Goal: Check status: Check status

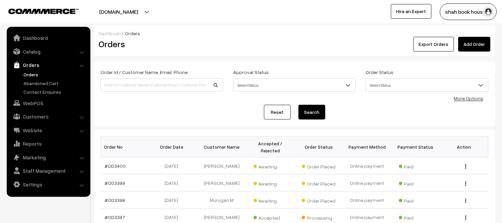
click at [22, 72] on link "Orders" at bounding box center [55, 74] width 66 height 7
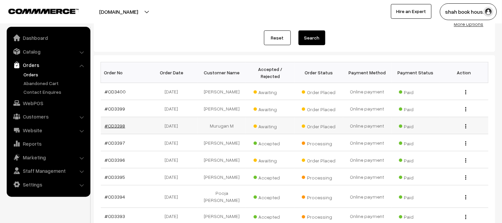
click at [117, 128] on link "#OD3398" at bounding box center [115, 126] width 20 height 6
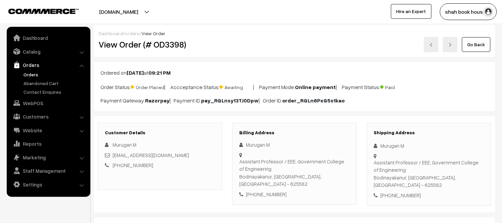
click at [434, 45] on link at bounding box center [431, 44] width 15 height 15
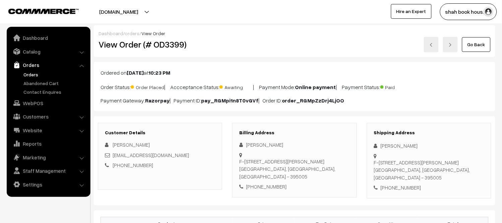
click at [427, 44] on link at bounding box center [431, 44] width 15 height 15
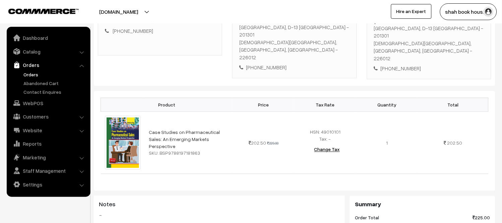
scroll to position [149, 0]
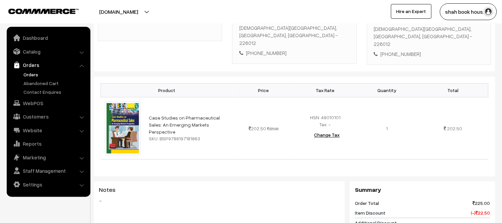
click at [39, 75] on link "Orders" at bounding box center [55, 74] width 66 height 7
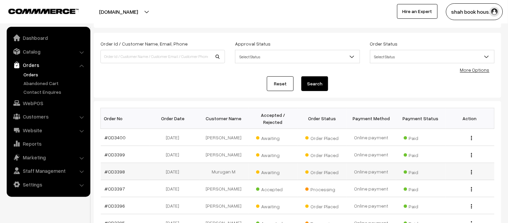
scroll to position [37, 0]
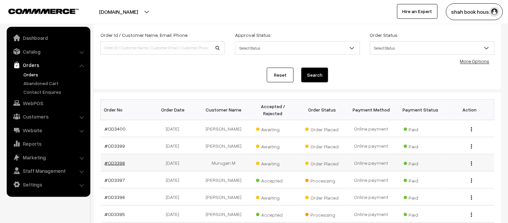
click at [115, 160] on link "#OD3398" at bounding box center [115, 163] width 20 height 6
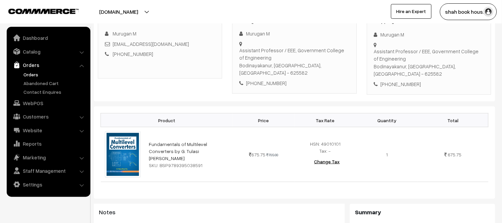
scroll to position [112, 0]
click at [27, 72] on link "Orders" at bounding box center [55, 74] width 66 height 7
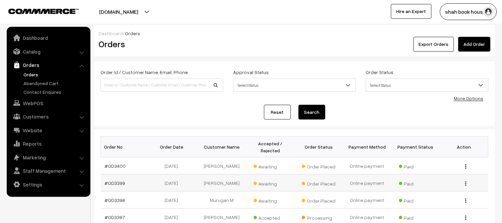
click at [119, 179] on td "#OD3399" at bounding box center [125, 182] width 49 height 17
click at [120, 183] on link "#OD3399" at bounding box center [115, 183] width 20 height 6
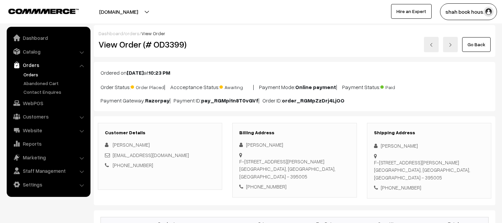
scroll to position [112, 0]
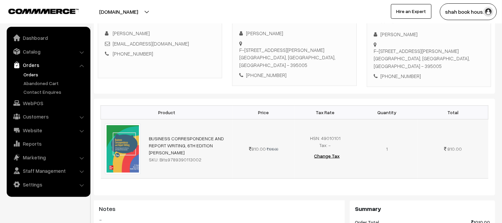
click at [177, 163] on div "SKU: Bits9789390113002" at bounding box center [189, 159] width 80 height 7
copy div "Bits9789390113002"
click at [197, 188] on div "Product Price Tax Rate Quantity Total BUSINESS CORRESPONDENCE AND REPORT WRITIN…" at bounding box center [294, 147] width 401 height 97
click at [30, 78] on link "Orders" at bounding box center [55, 74] width 66 height 7
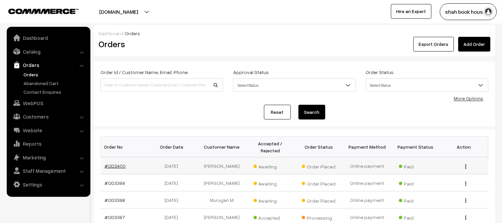
click at [121, 166] on link "#OD3400" at bounding box center [115, 166] width 21 height 6
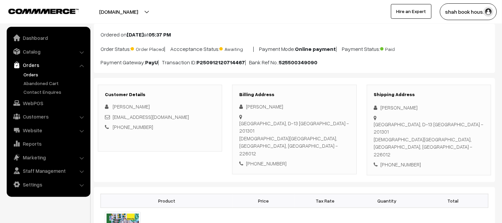
scroll to position [112, 0]
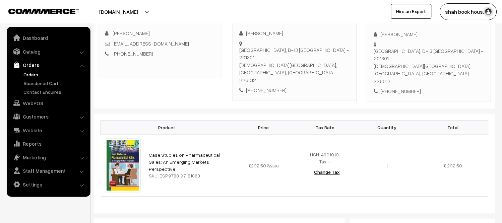
click at [29, 75] on link "Orders" at bounding box center [55, 74] width 66 height 7
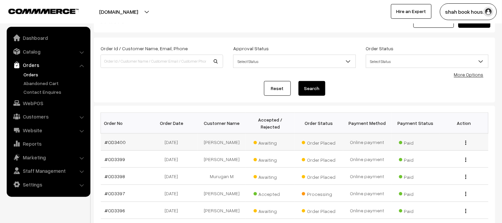
scroll to position [37, 0]
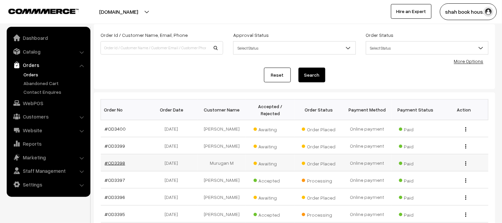
click at [113, 163] on link "#OD3398" at bounding box center [115, 163] width 20 height 6
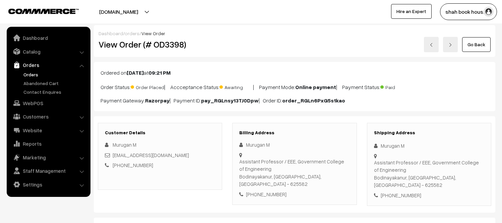
scroll to position [149, 0]
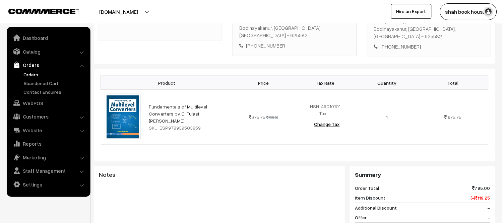
click at [33, 71] on link "Orders" at bounding box center [55, 74] width 66 height 7
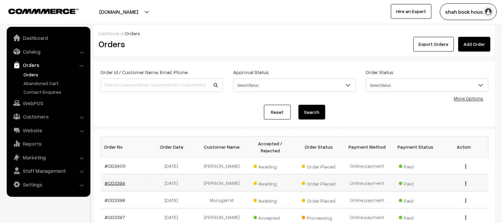
click at [112, 182] on link "#OD3399" at bounding box center [115, 183] width 20 height 6
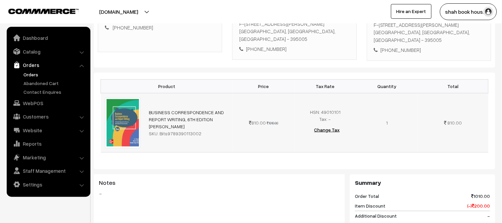
scroll to position [149, 0]
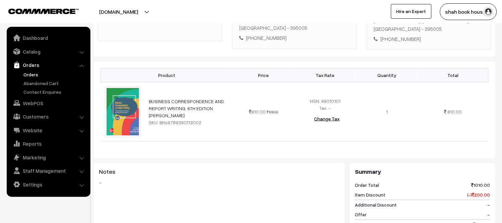
click at [18, 74] on ul "Orders" at bounding box center [48, 83] width 80 height 24
click at [24, 74] on link "Orders" at bounding box center [55, 74] width 66 height 7
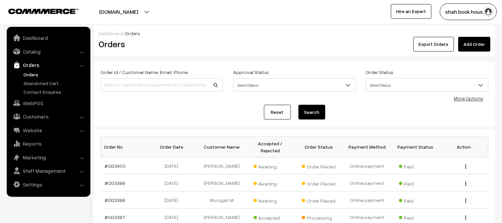
click at [38, 74] on link "Orders" at bounding box center [55, 74] width 66 height 7
